Goal: Entertainment & Leisure: Consume media (video, audio)

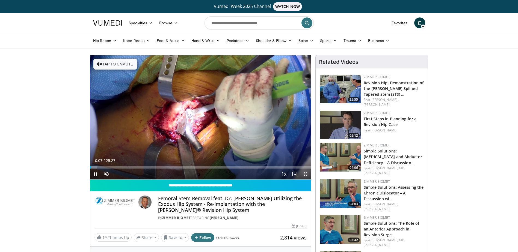
click at [305, 175] on span "Video Player" at bounding box center [305, 174] width 11 height 11
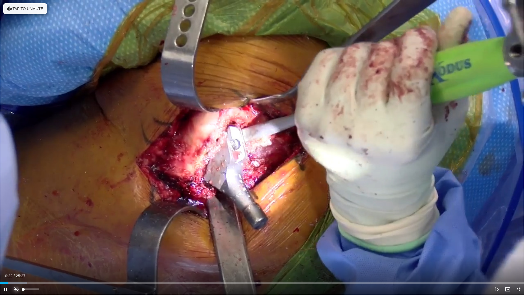
click at [15, 252] on span "Video Player" at bounding box center [16, 289] width 11 height 11
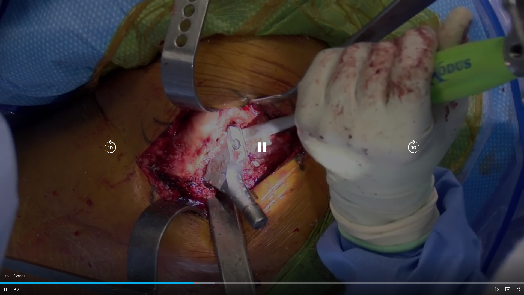
click at [265, 148] on icon "Video Player" at bounding box center [262, 147] width 15 height 15
